Goal: Task Accomplishment & Management: Complete application form

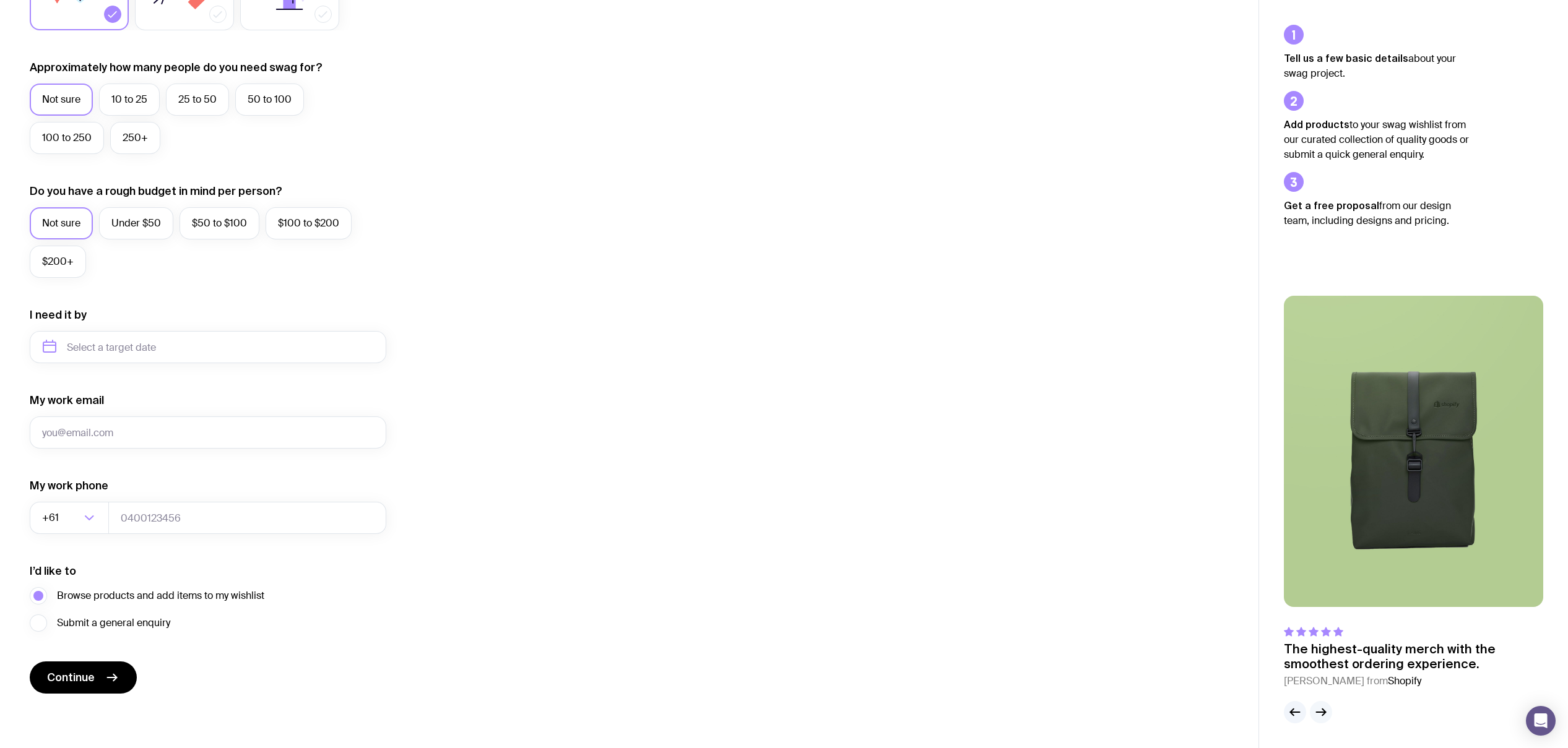
click at [1324, 702] on button "button" at bounding box center [1321, 712] width 23 height 23
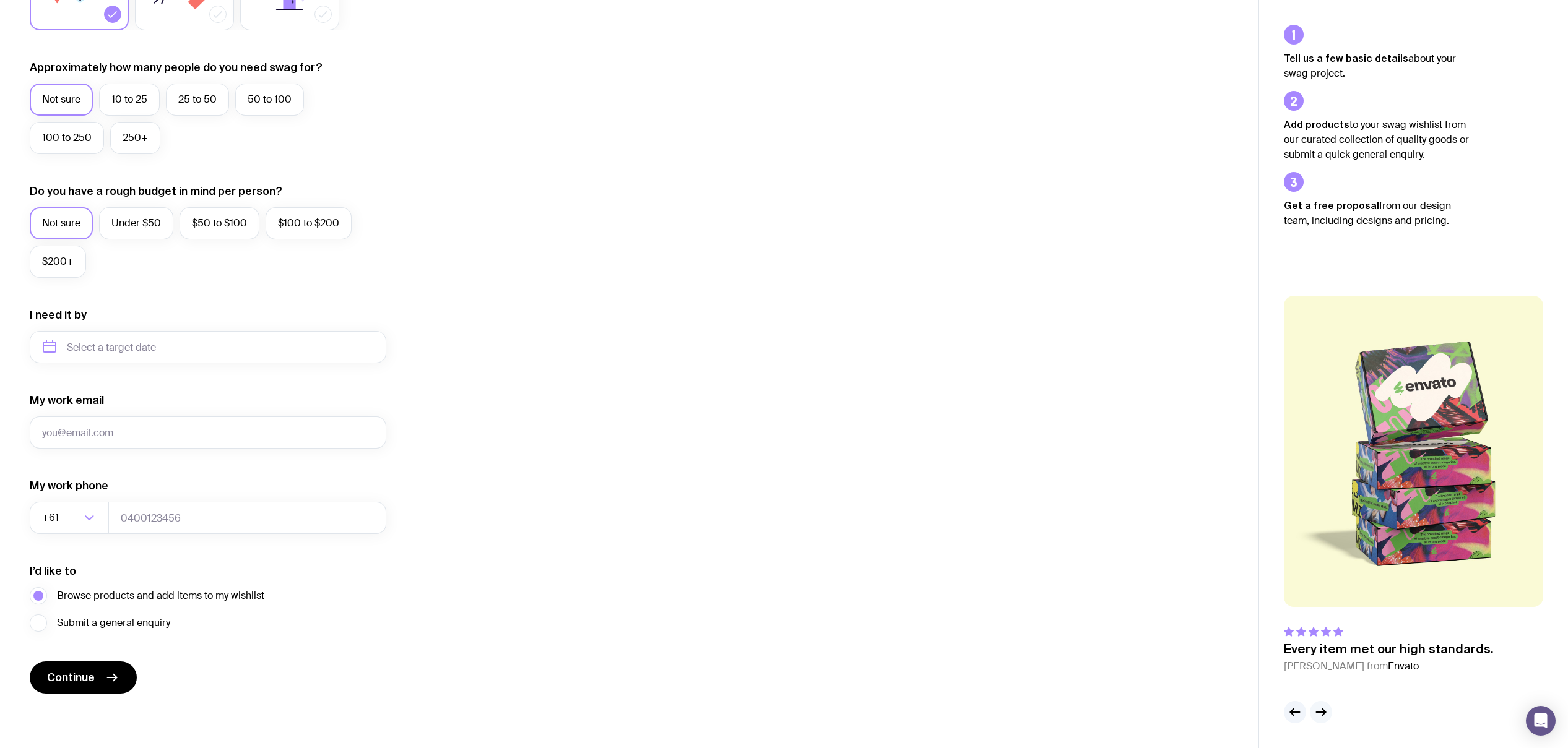
click at [1324, 702] on button "button" at bounding box center [1321, 712] width 23 height 23
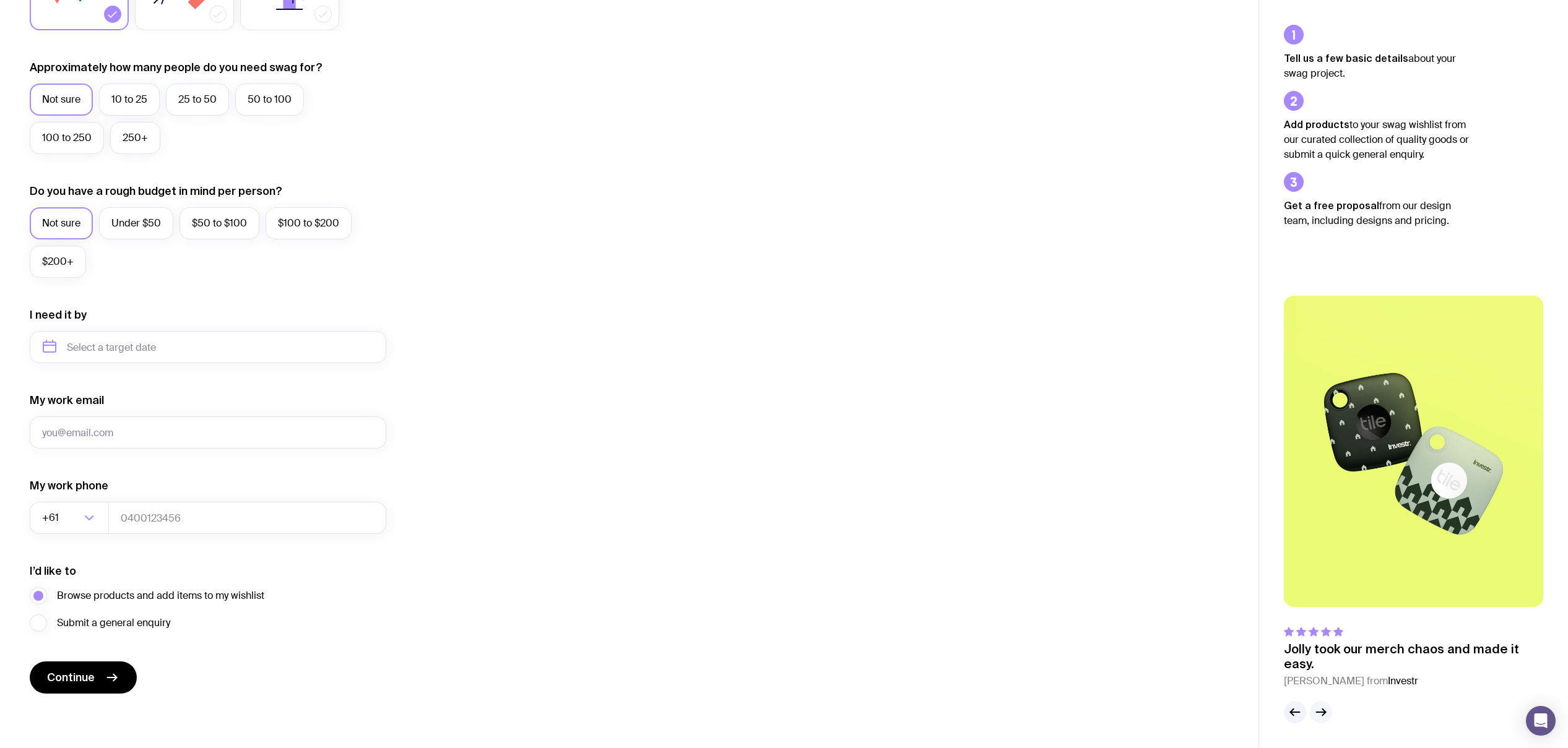
click at [1324, 702] on button "button" at bounding box center [1321, 712] width 23 height 23
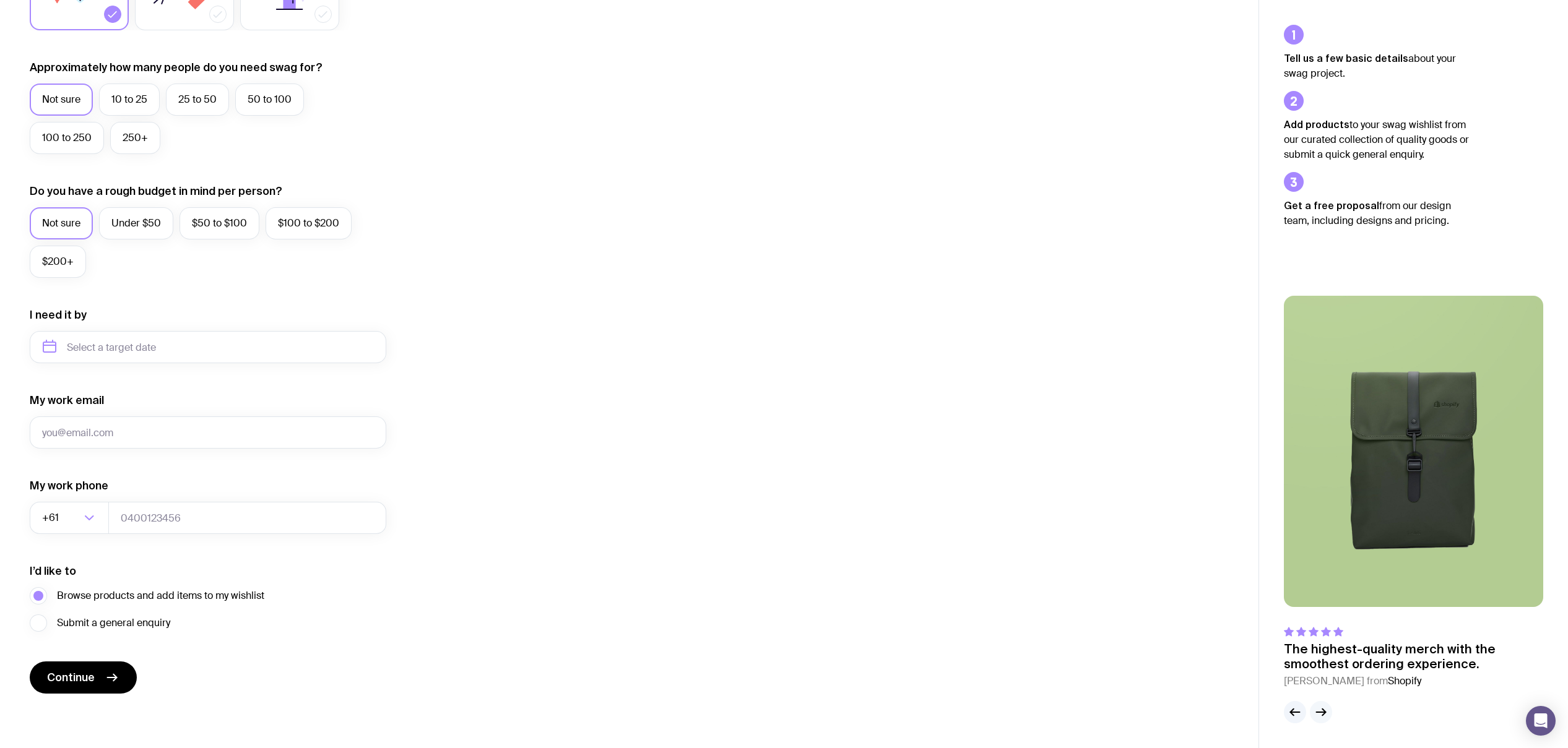
click at [1324, 702] on button "button" at bounding box center [1321, 712] width 23 height 23
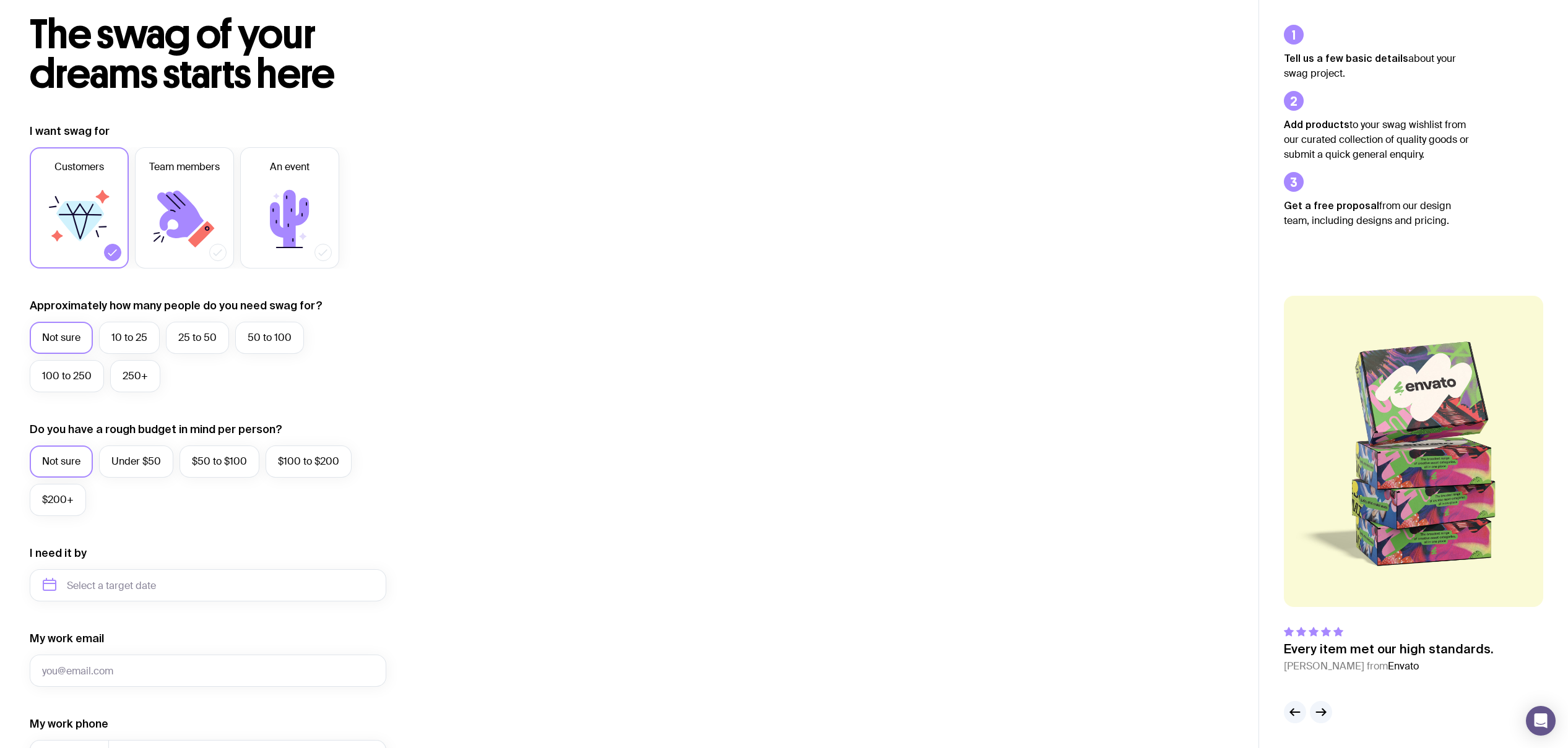
scroll to position [68, 0]
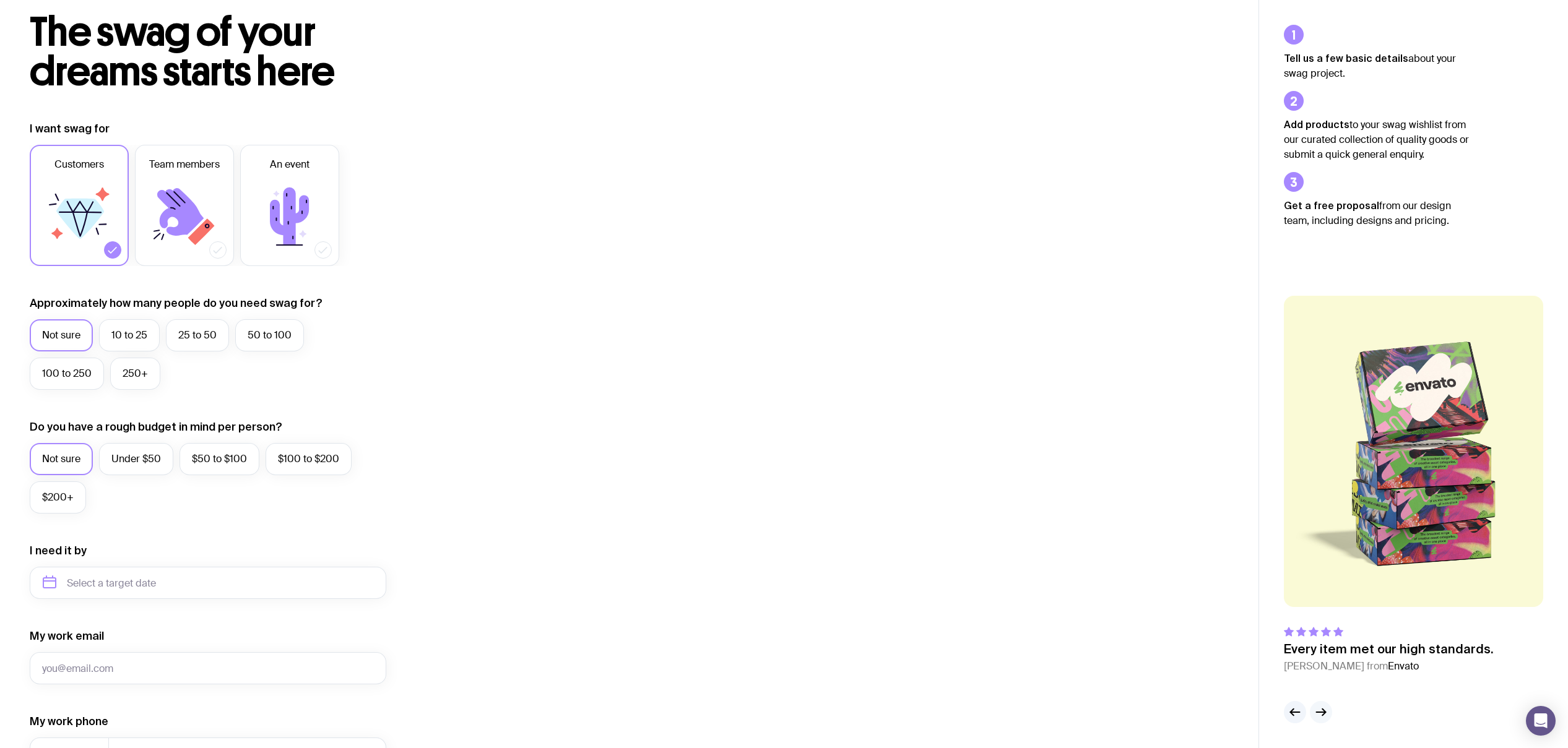
click at [1325, 713] on icon "button" at bounding box center [1322, 713] width 9 height 0
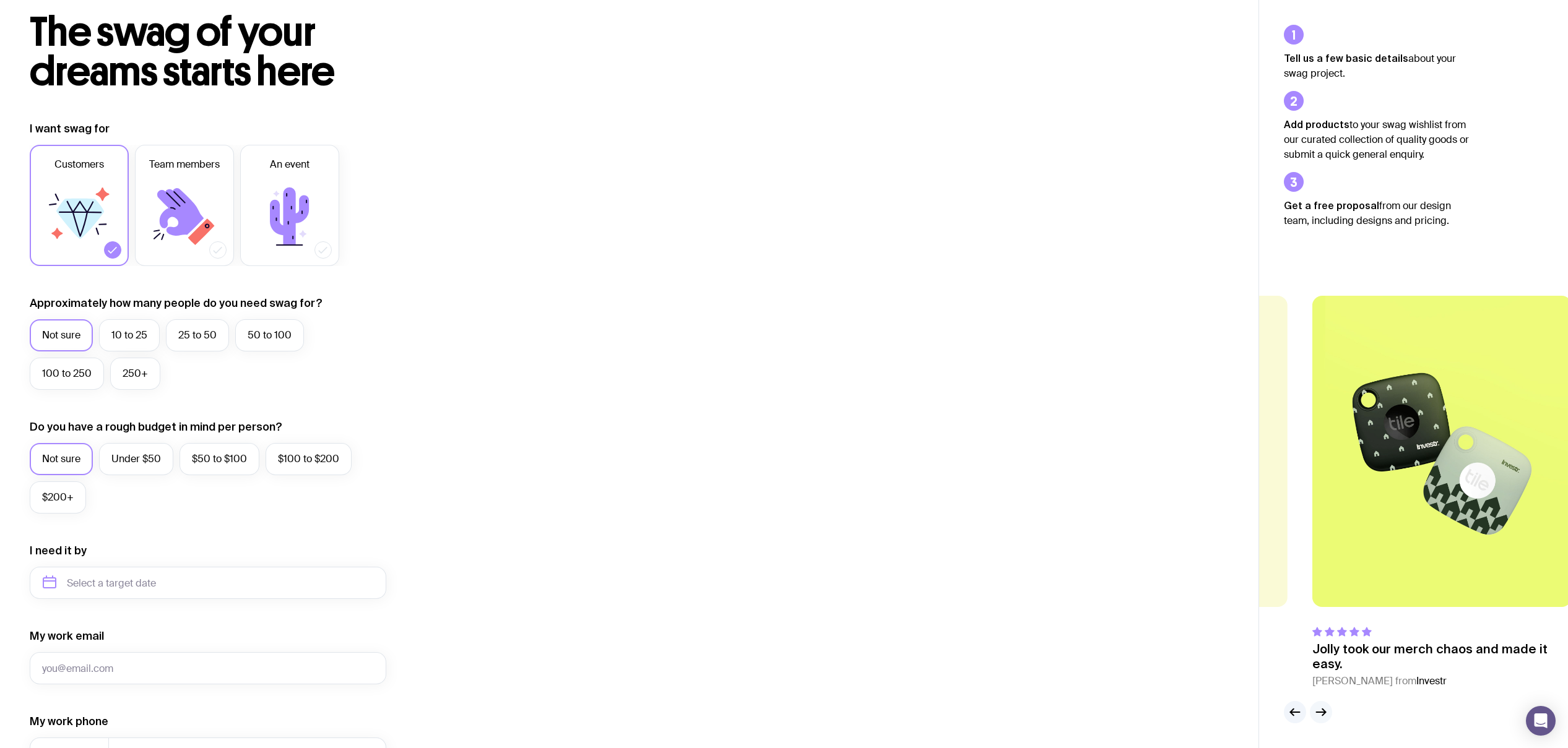
click at [1325, 713] on icon "button" at bounding box center [1322, 713] width 9 height 0
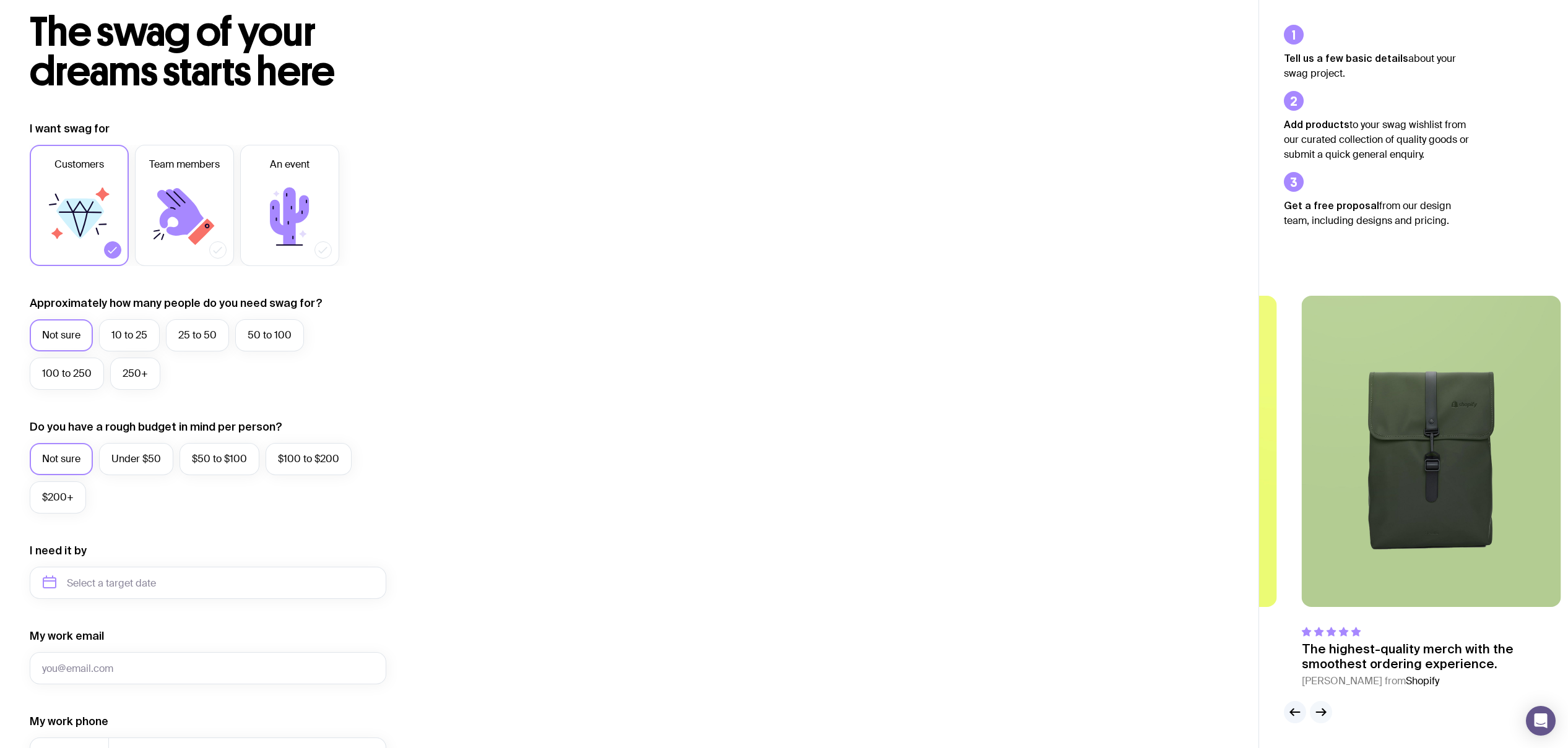
click at [1325, 713] on icon "button" at bounding box center [1322, 713] width 9 height 0
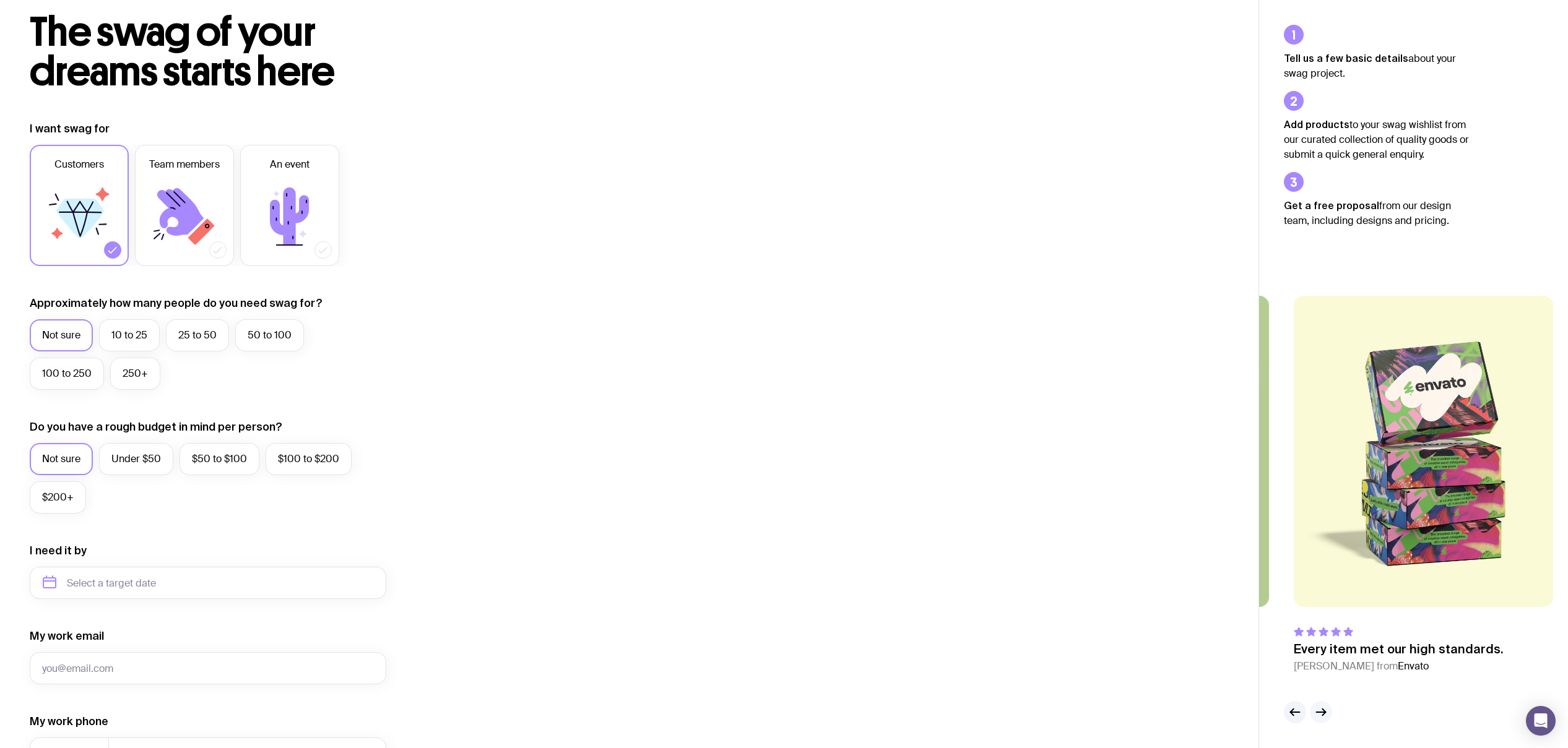
click at [1325, 713] on icon "button" at bounding box center [1322, 713] width 9 height 0
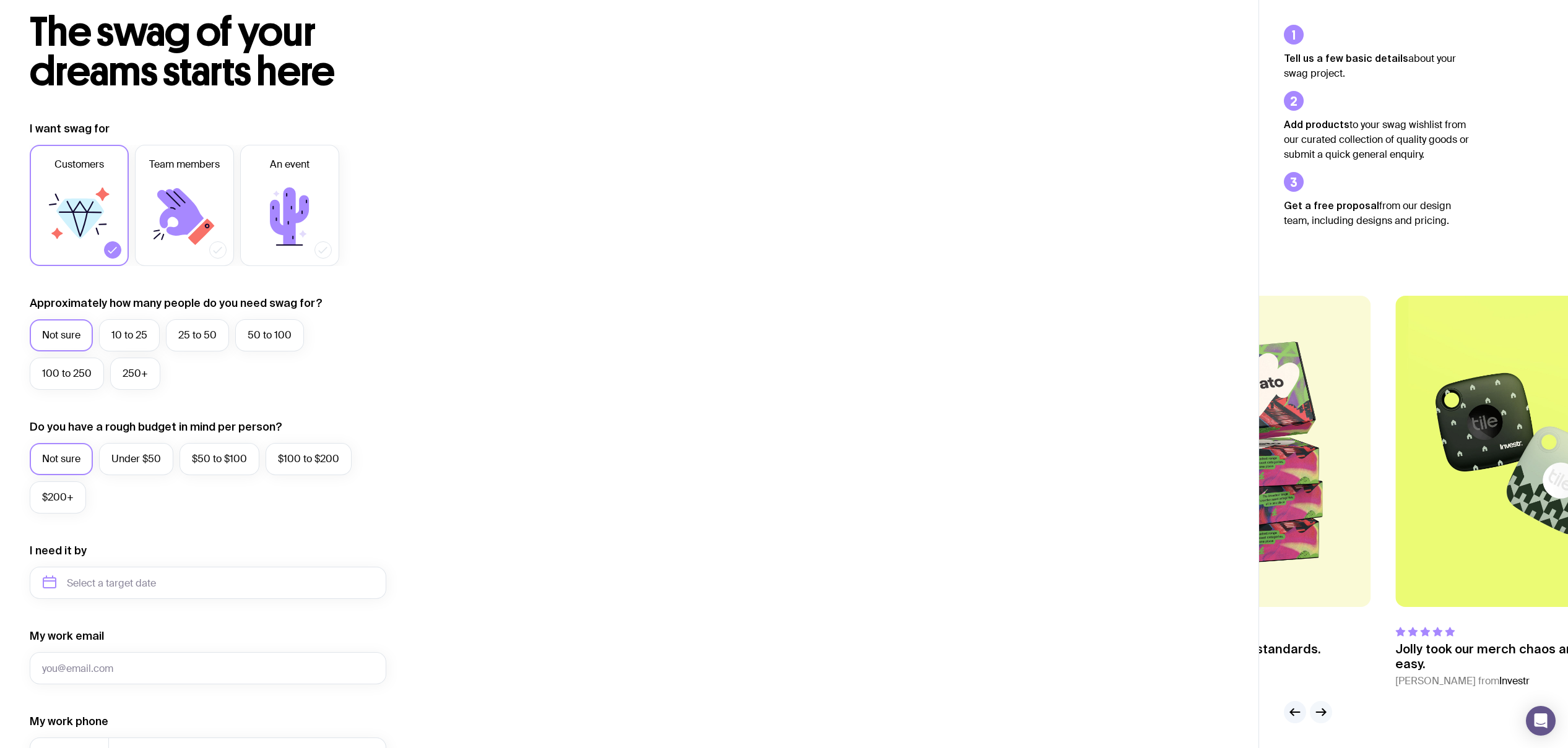
click at [1325, 713] on icon "button" at bounding box center [1322, 713] width 9 height 0
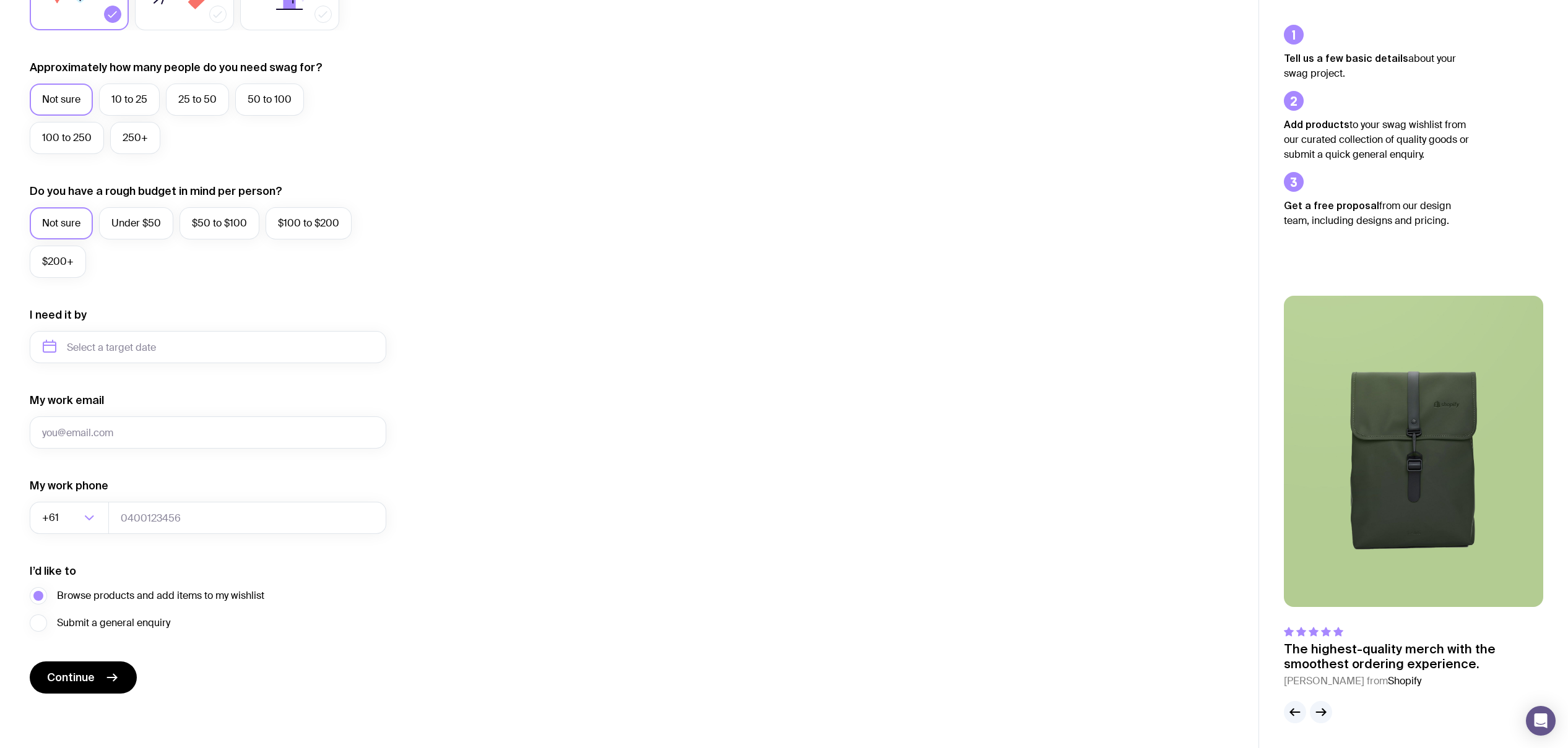
scroll to position [0, 0]
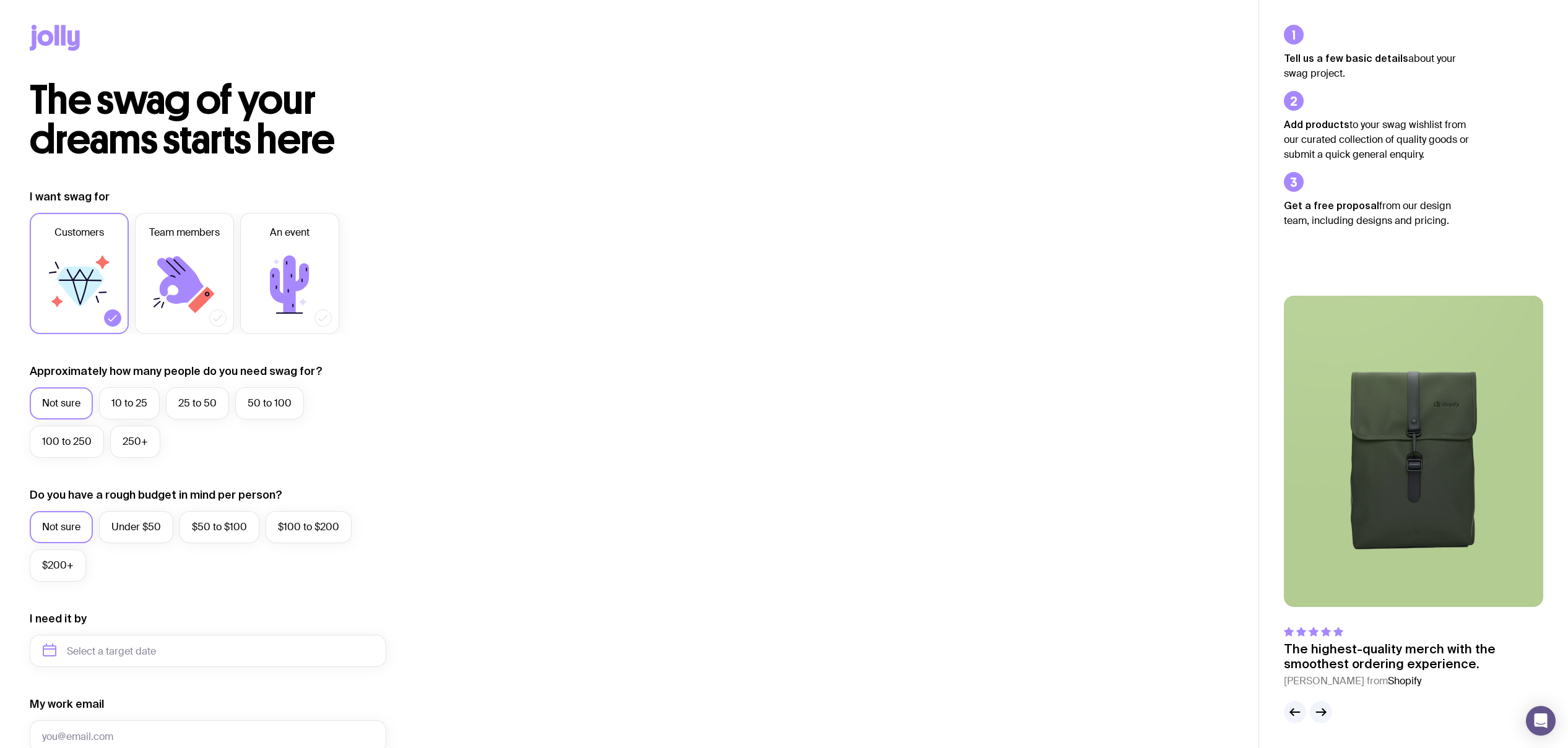
click at [59, 32] on icon at bounding box center [56, 35] width 5 height 21
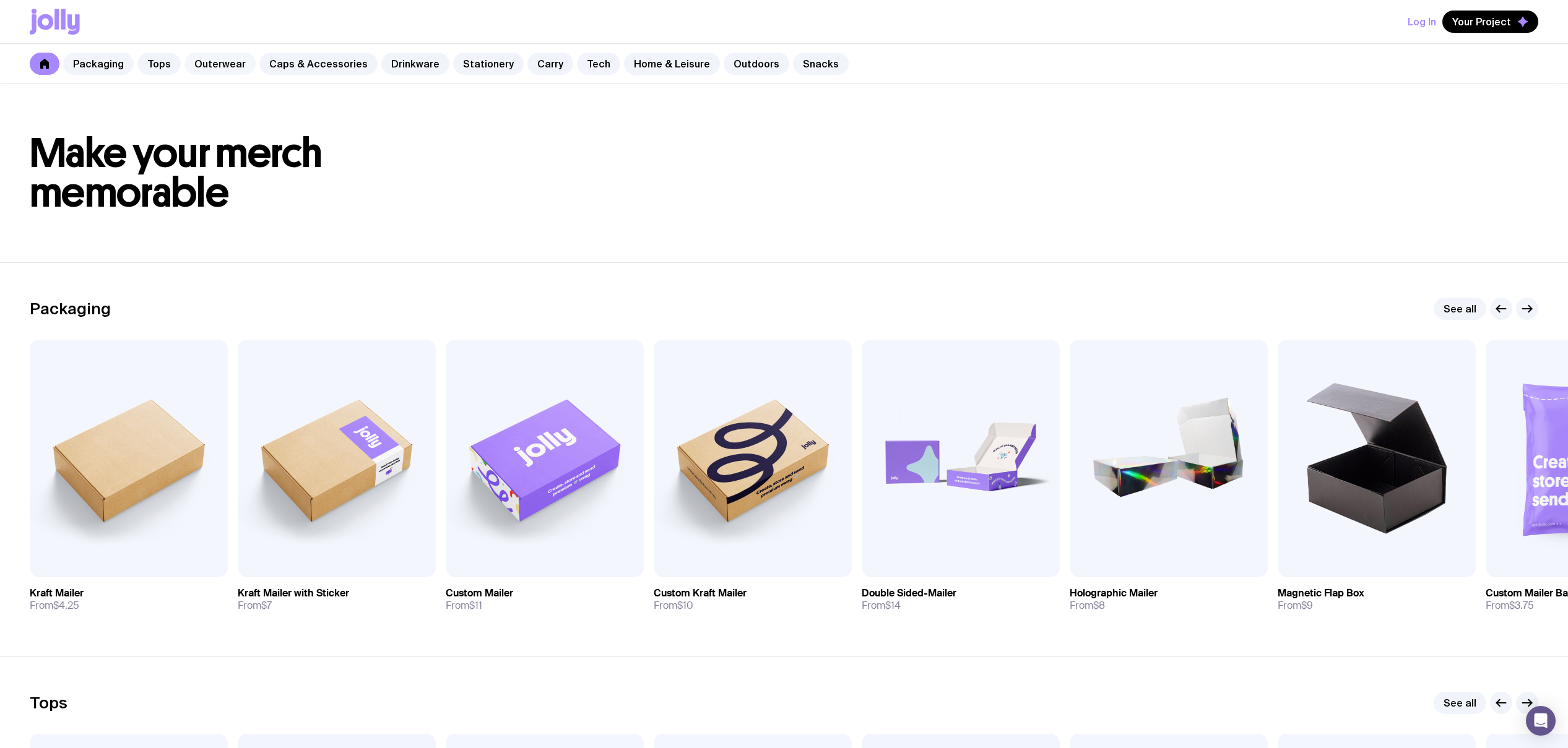
click at [211, 60] on link "Outerwear" at bounding box center [220, 64] width 71 height 23
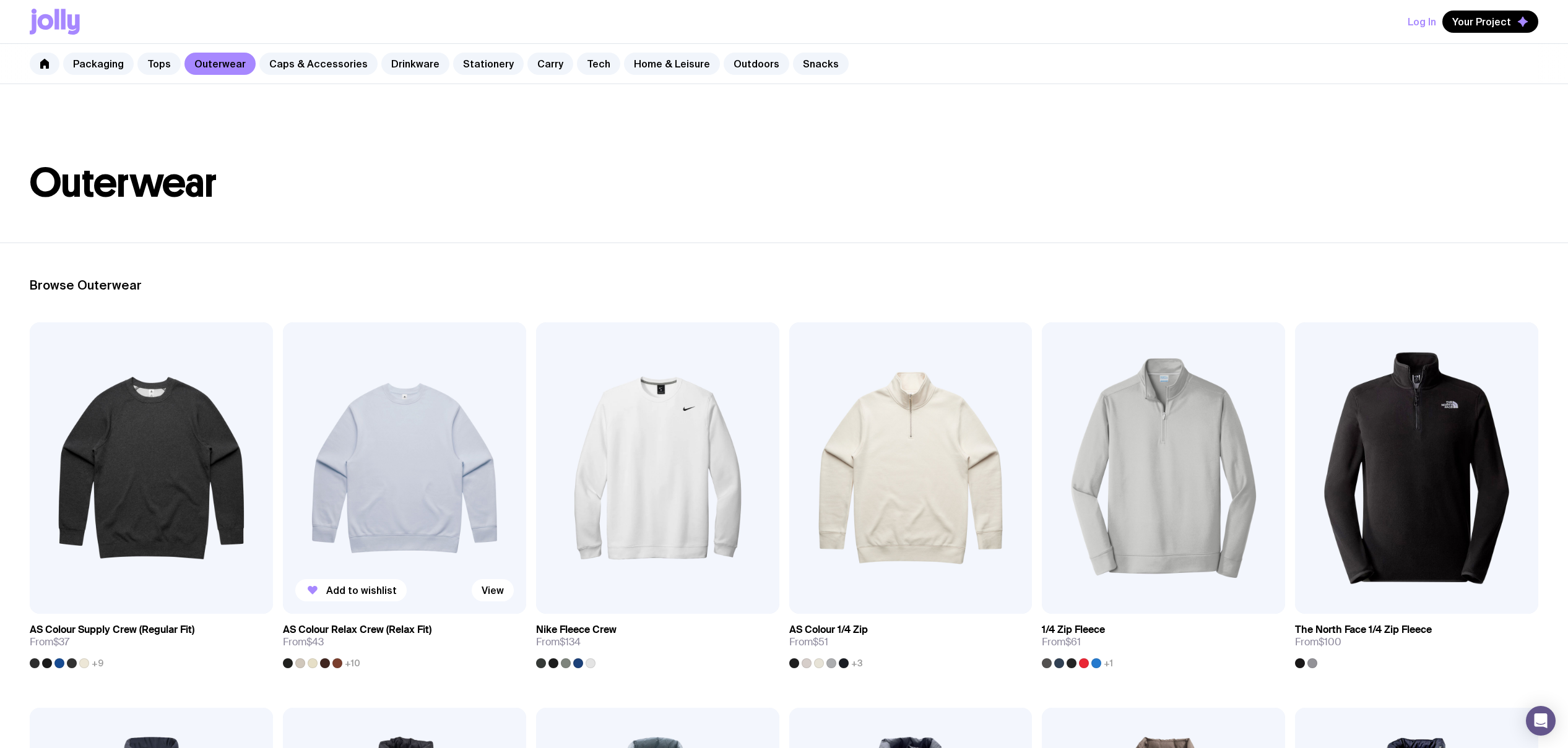
click at [395, 417] on img at bounding box center [404, 468] width 243 height 291
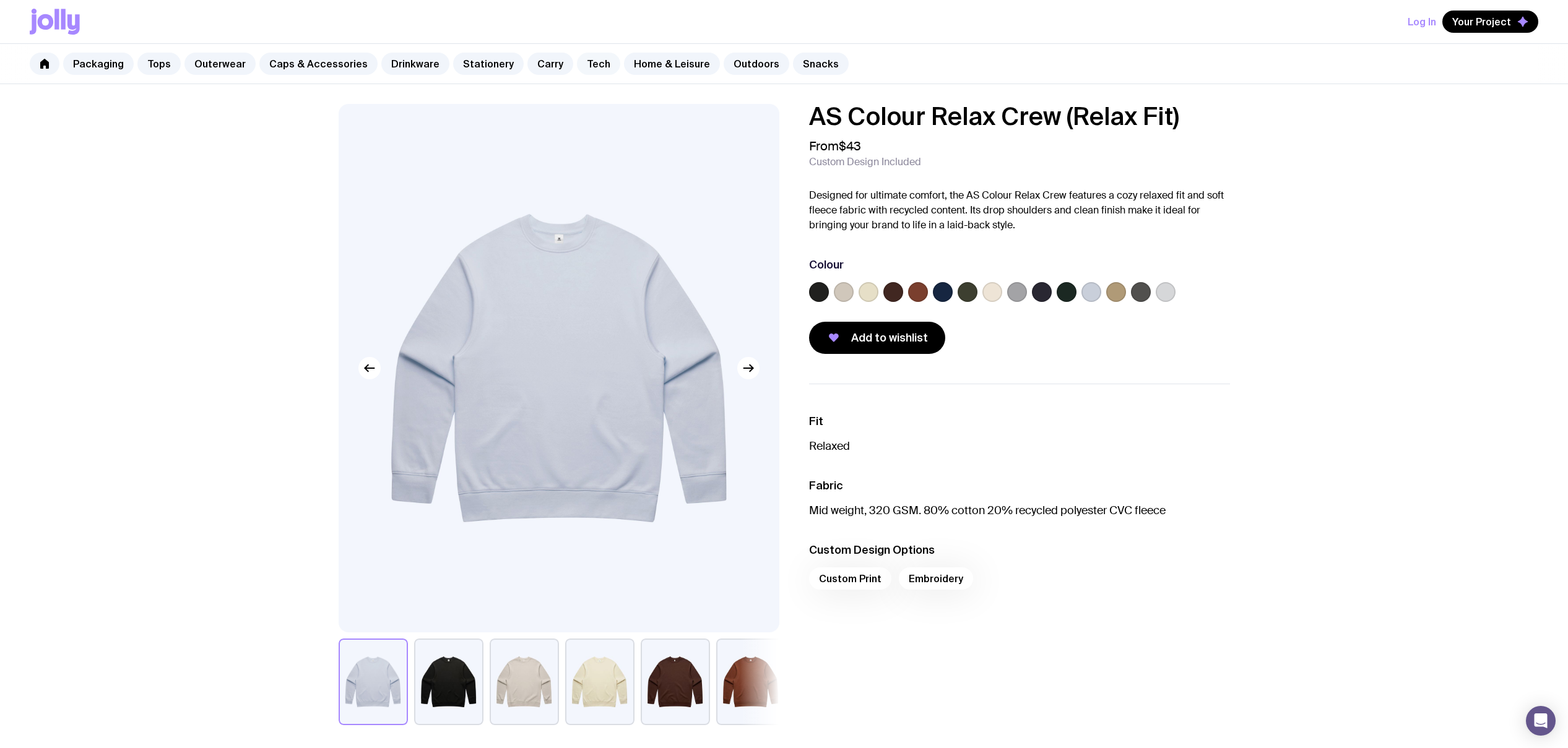
click at [588, 65] on link "Tech" at bounding box center [599, 64] width 43 height 23
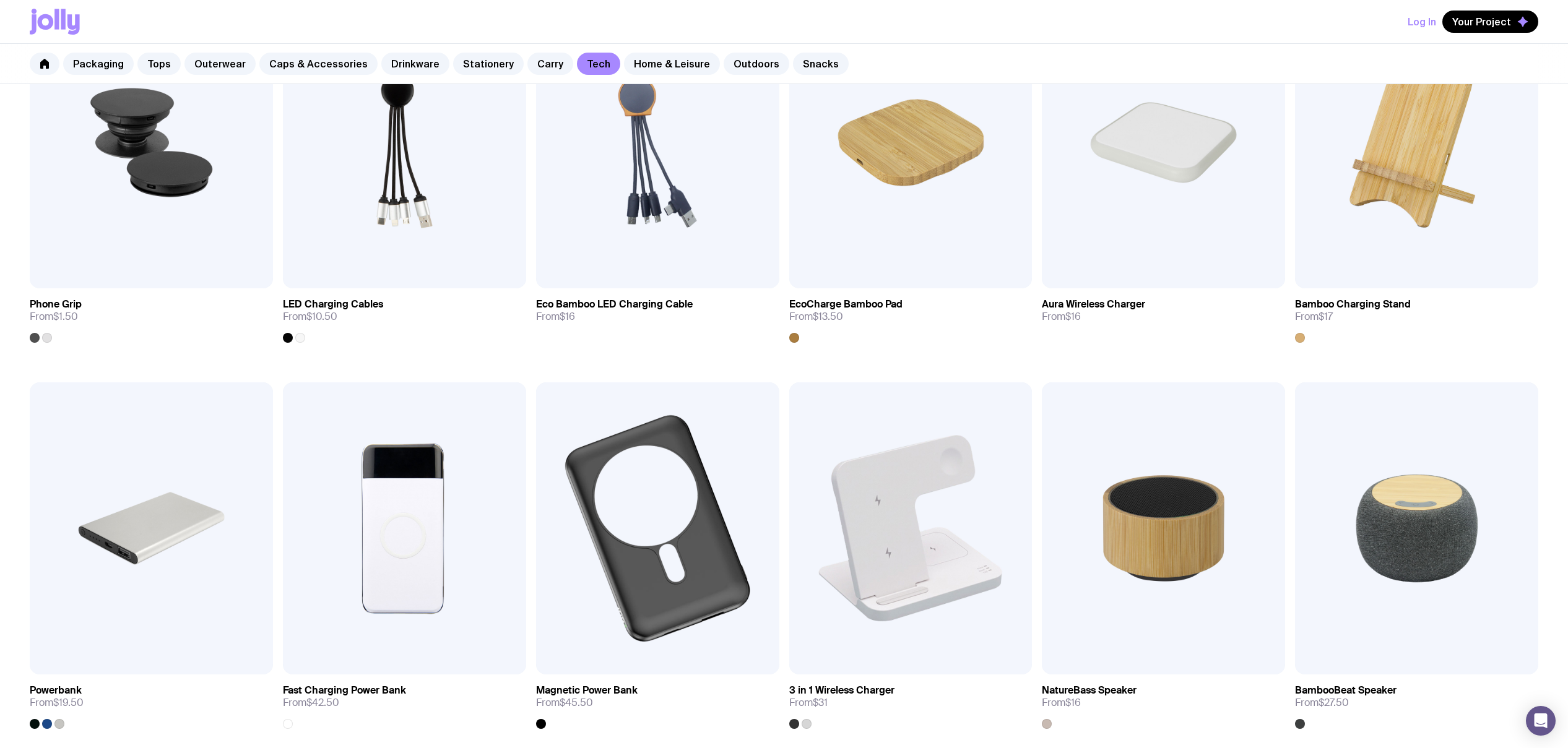
scroll to position [334, 0]
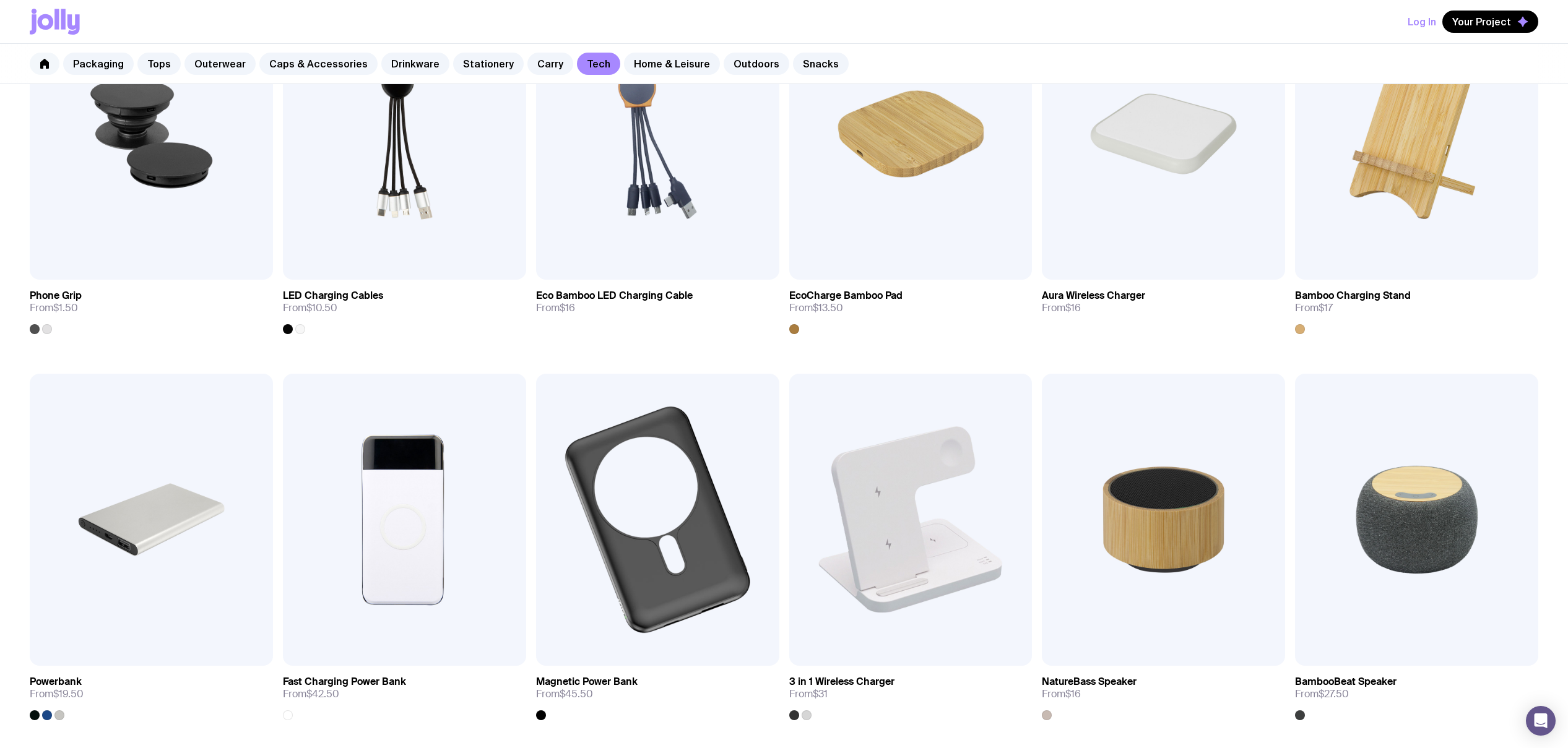
click at [37, 70] on link at bounding box center [45, 64] width 30 height 23
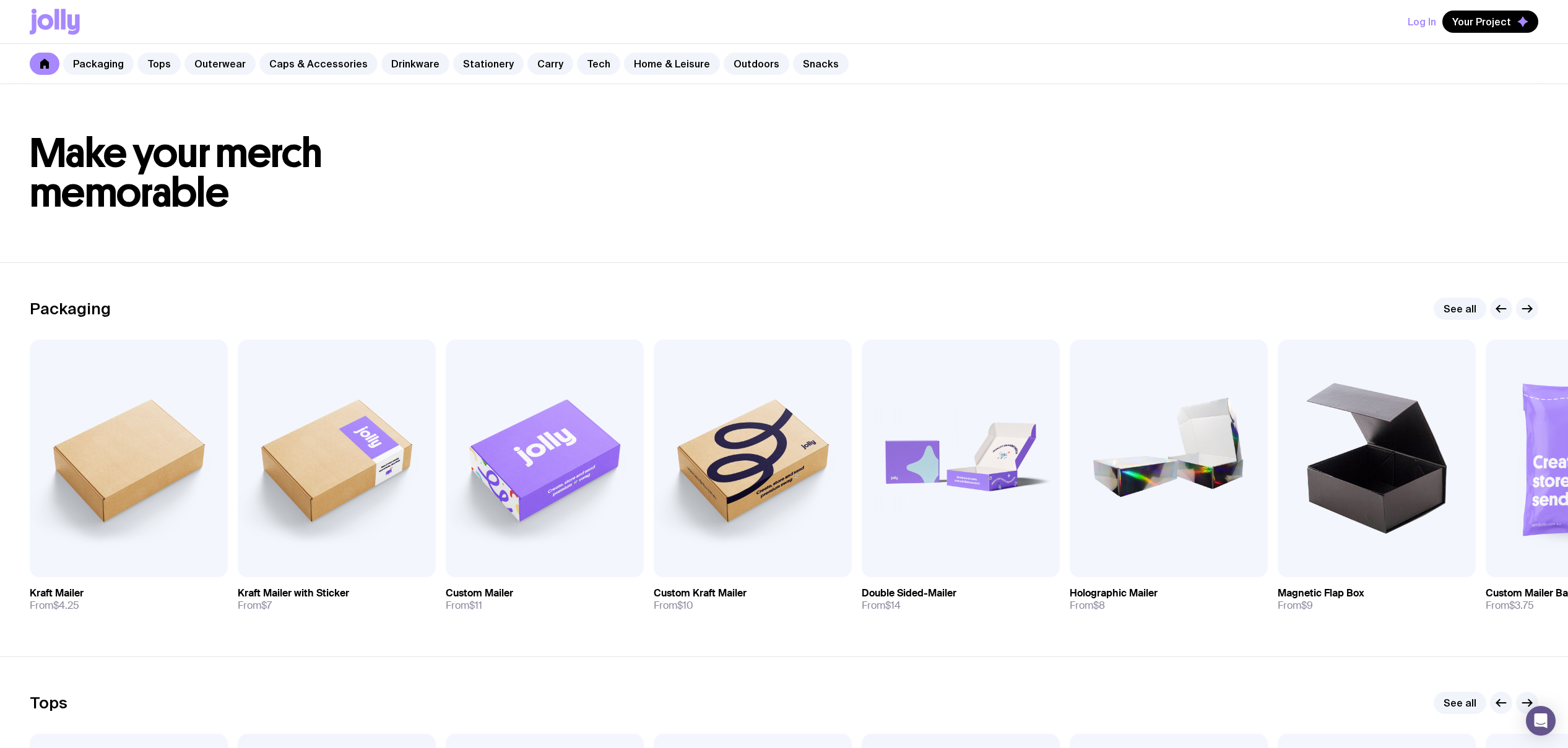
click at [1405, 21] on div "Log In Your Project" at bounding box center [784, 21] width 1509 height 43
click at [1427, 18] on button "Log In" at bounding box center [1422, 21] width 28 height 23
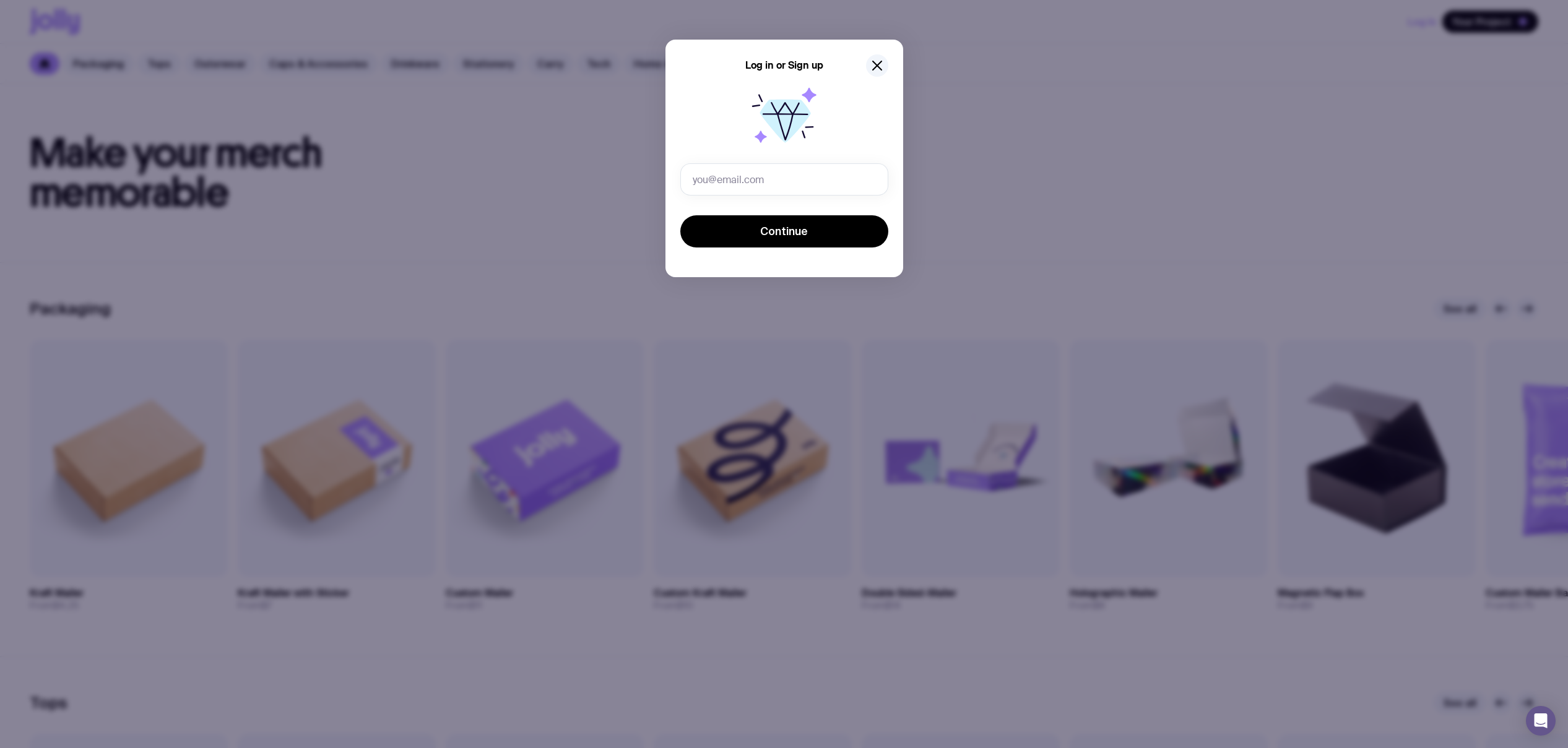
click at [786, 69] on h5 "Log in or Sign up" at bounding box center [784, 65] width 78 height 12
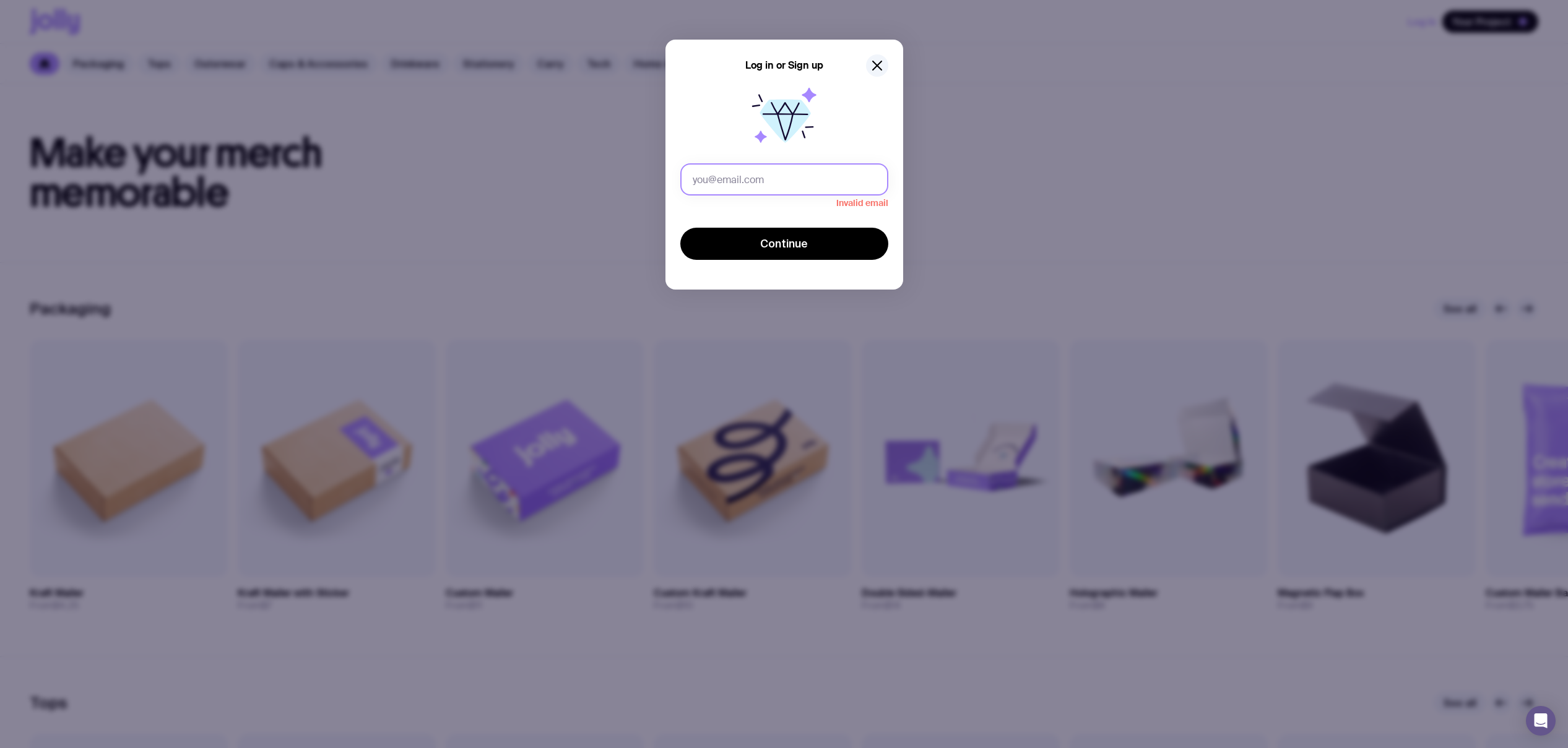
click at [782, 179] on input "text" at bounding box center [784, 179] width 208 height 32
click at [872, 70] on icon "button" at bounding box center [877, 65] width 15 height 15
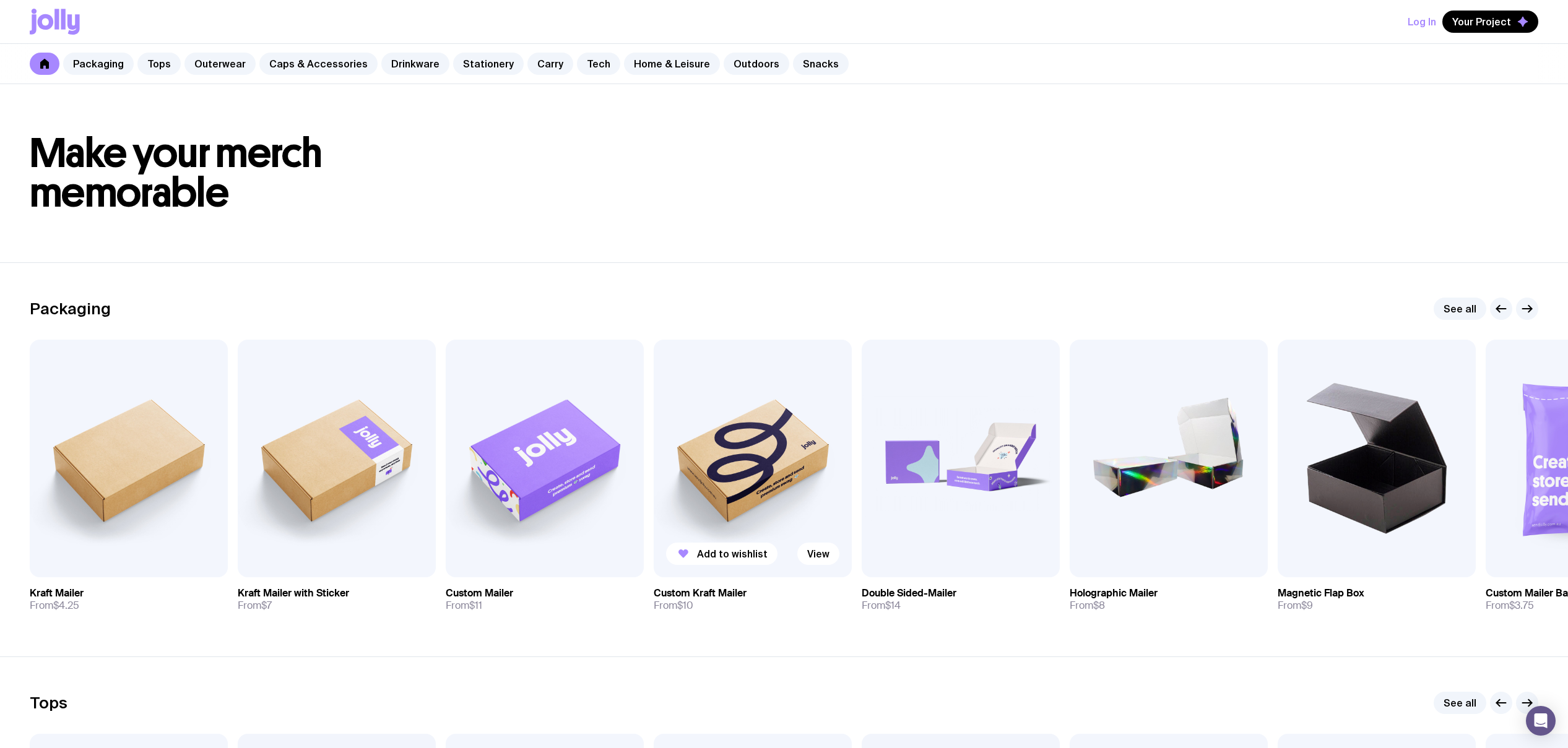
click at [711, 518] on img at bounding box center [753, 458] width 198 height 238
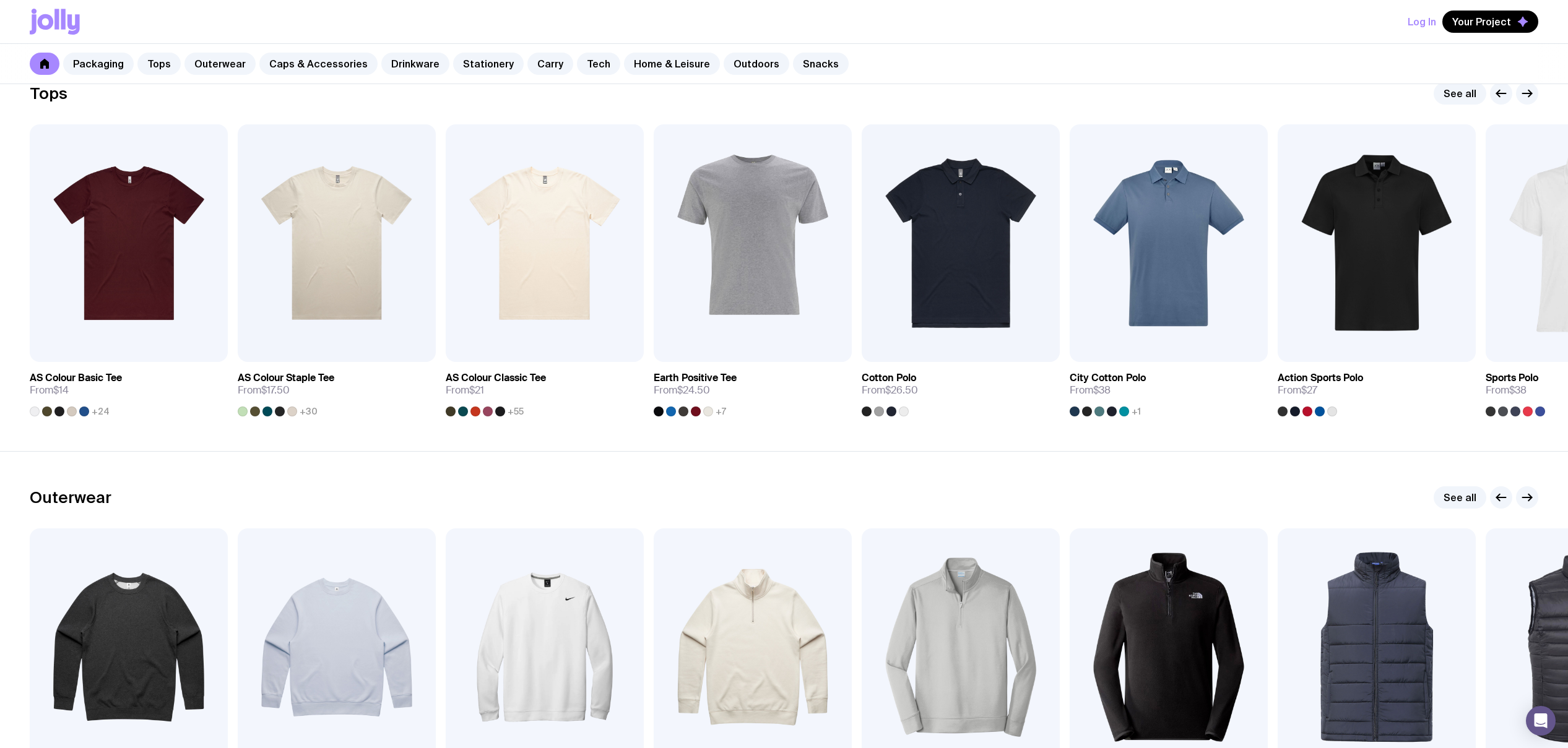
scroll to position [817, 0]
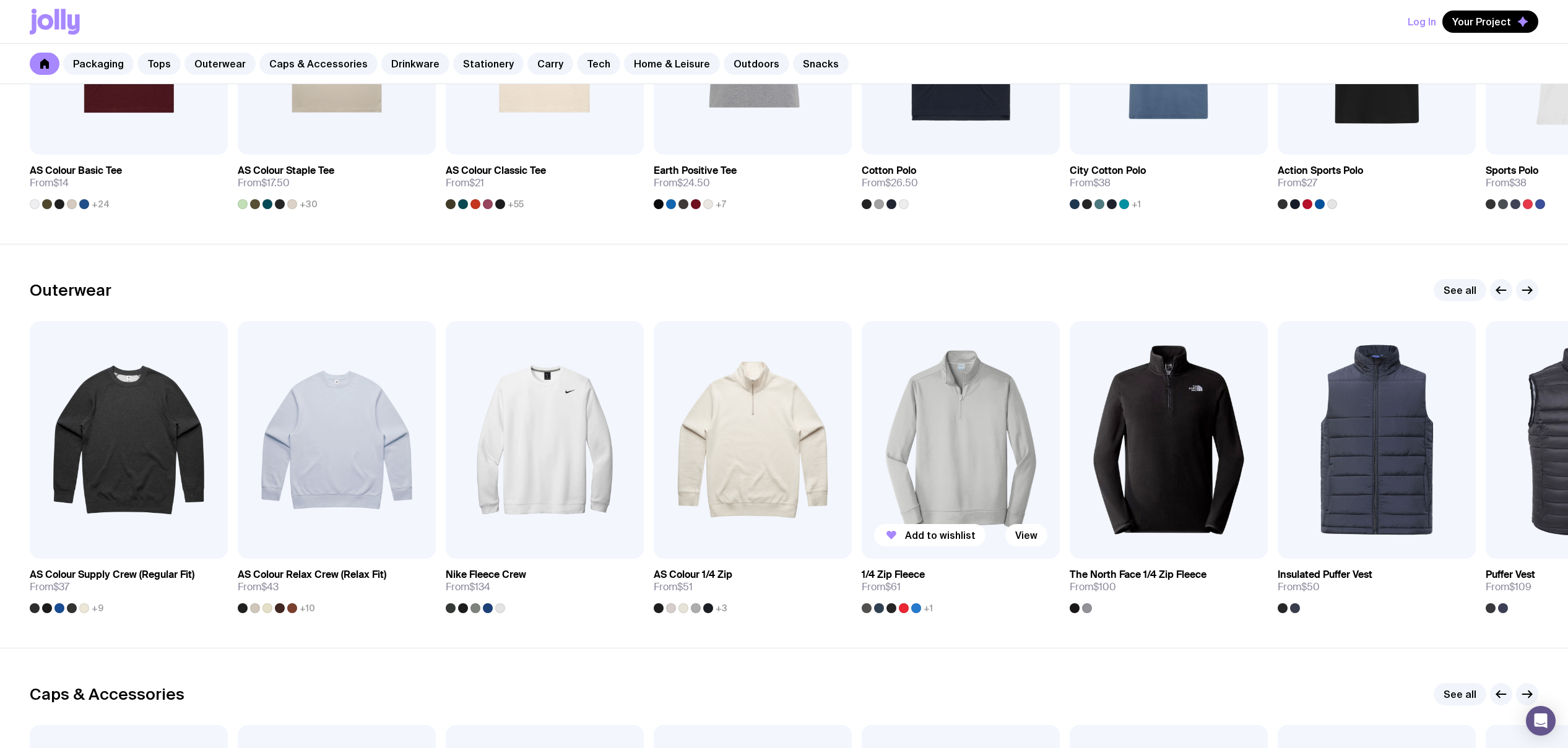
click at [922, 413] on img at bounding box center [960, 440] width 198 height 238
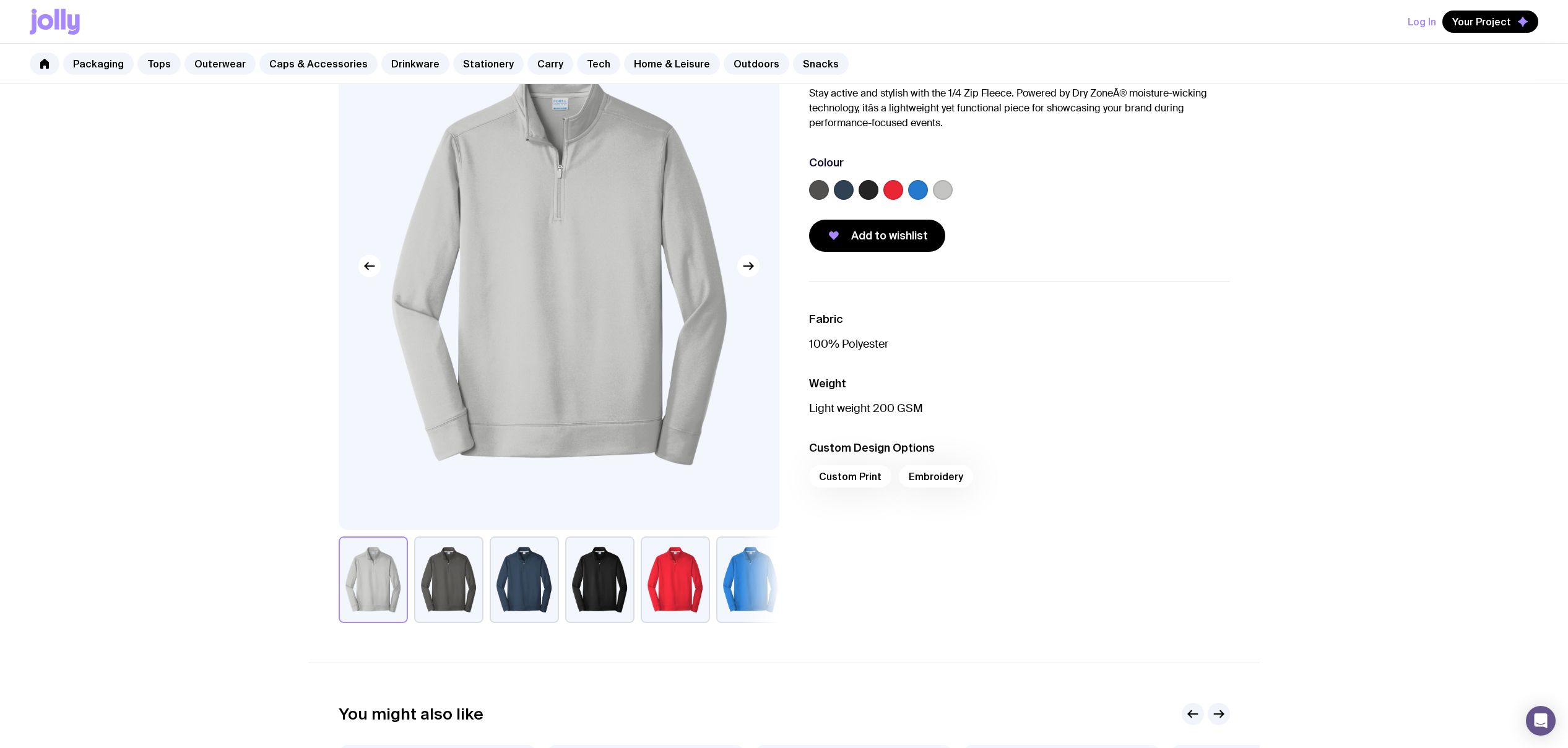
scroll to position [55, 0]
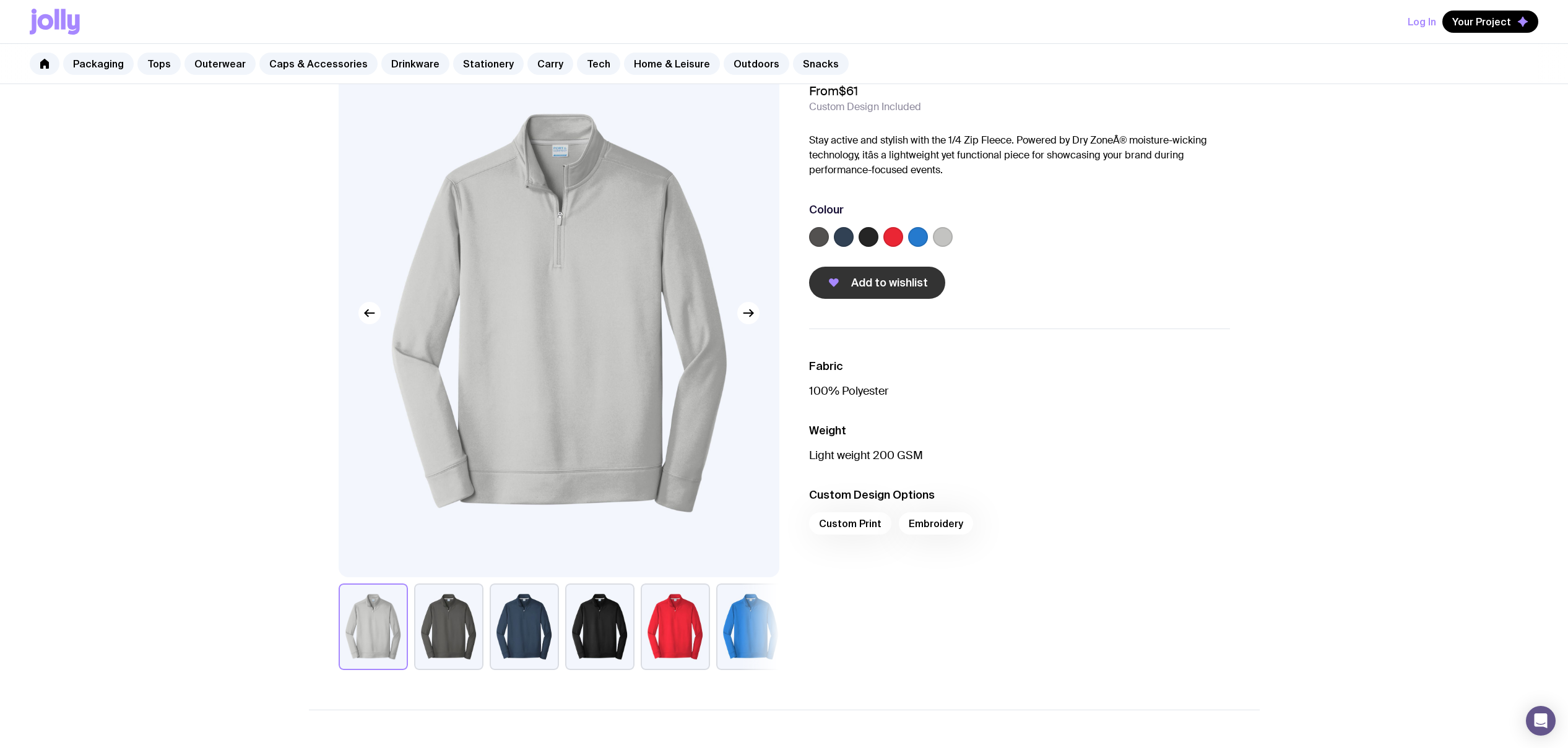
click at [835, 271] on button "Add to wishlist" at bounding box center [877, 283] width 136 height 32
click at [1492, 22] on span "Your Project" at bounding box center [1482, 21] width 59 height 12
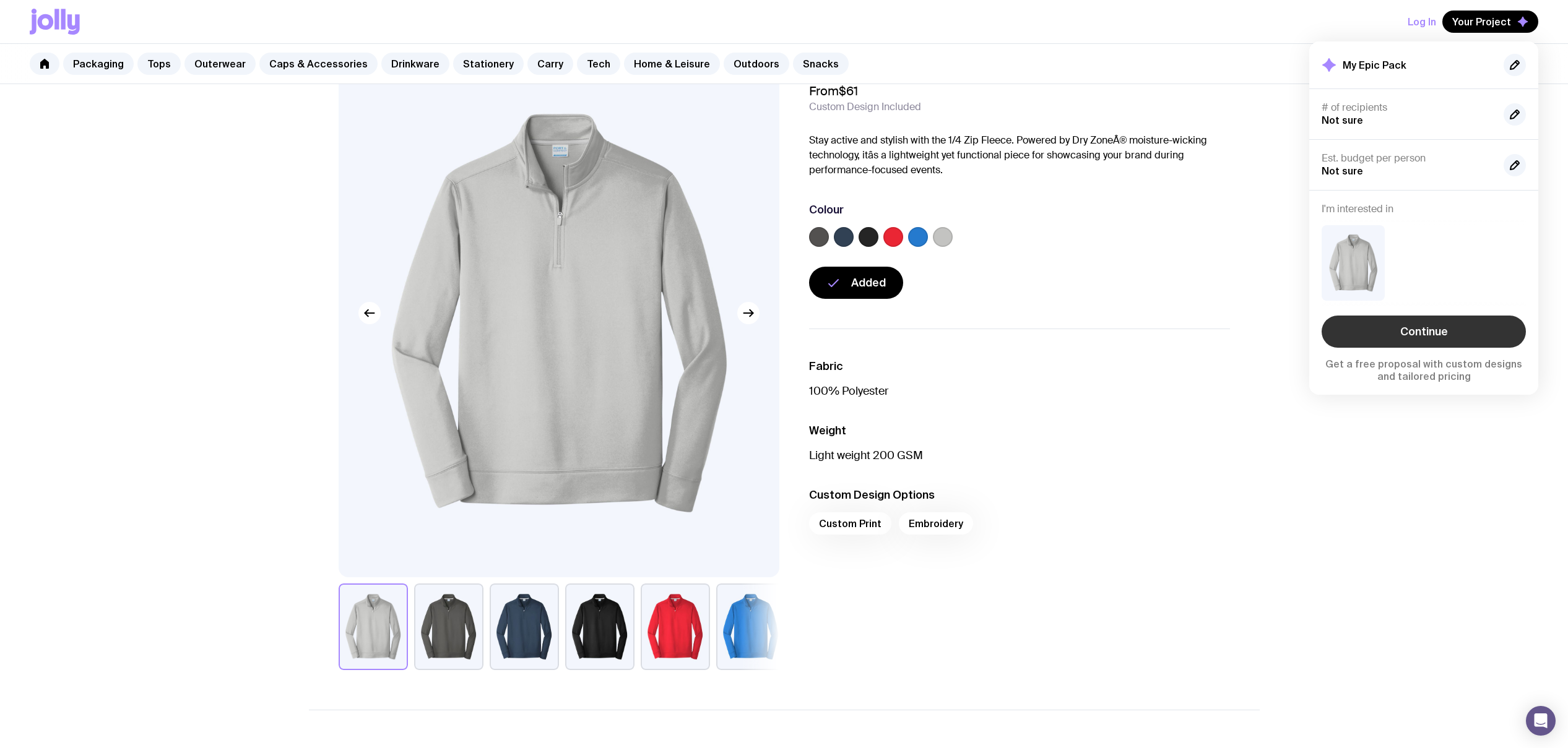
click at [1432, 331] on link "Continue" at bounding box center [1424, 332] width 204 height 32
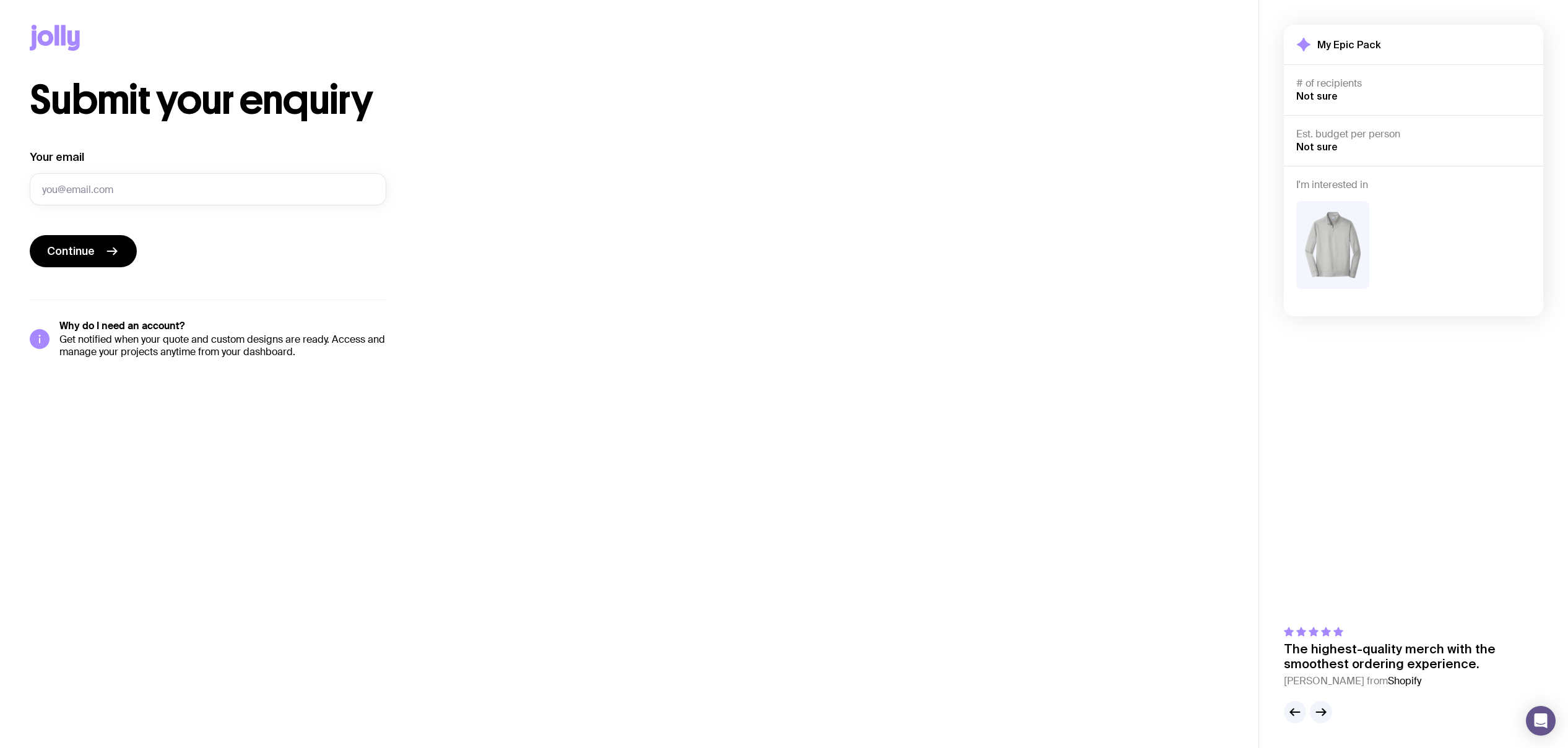
click at [1321, 90] on div "# of recipients Not sure" at bounding box center [1414, 90] width 235 height 25
click at [1318, 97] on span "Not sure" at bounding box center [1317, 95] width 41 height 11
